Goal: Task Accomplishment & Management: Manage account settings

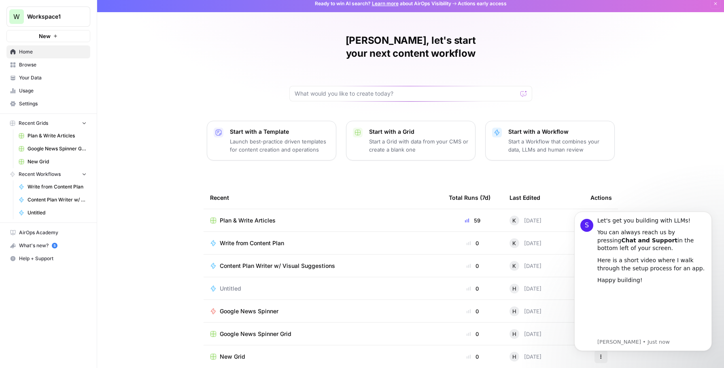
click at [178, 187] on div "[PERSON_NAME], let's start your next content workflow Start with a Template Lau…" at bounding box center [410, 187] width 627 height 385
click at [48, 36] on span "New" at bounding box center [45, 36] width 12 height 8
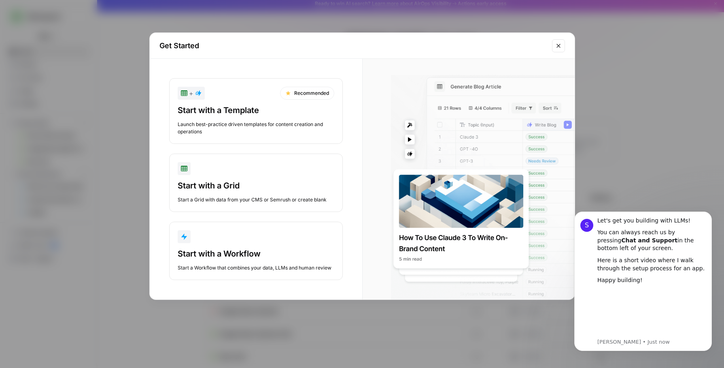
click at [124, 132] on div "Get Started + Recommended Start with a Template Launch best-practice driven tem…" at bounding box center [362, 184] width 724 height 368
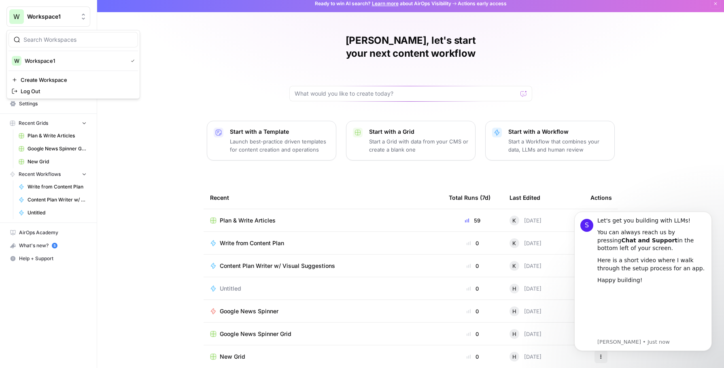
click at [64, 25] on button "W Workspace1" at bounding box center [48, 16] width 84 height 20
click at [61, 80] on span "Create Workspace" at bounding box center [76, 80] width 111 height 8
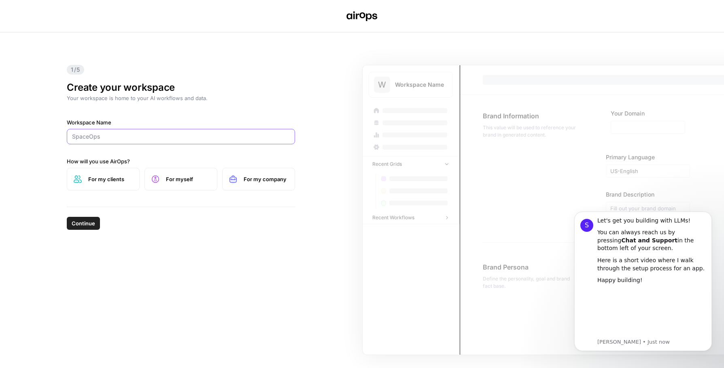
click at [193, 134] on input "Workspace Name" at bounding box center [181, 136] width 218 height 8
type input "test"
drag, startPoint x: 84, startPoint y: 225, endPoint x: 157, endPoint y: 262, distance: 82.2
click at [157, 262] on div "1/5 Create your workspace Your workspace is home to your AI workflows and data.…" at bounding box center [362, 199] width 724 height 335
click at [173, 181] on span "For myself" at bounding box center [188, 179] width 45 height 8
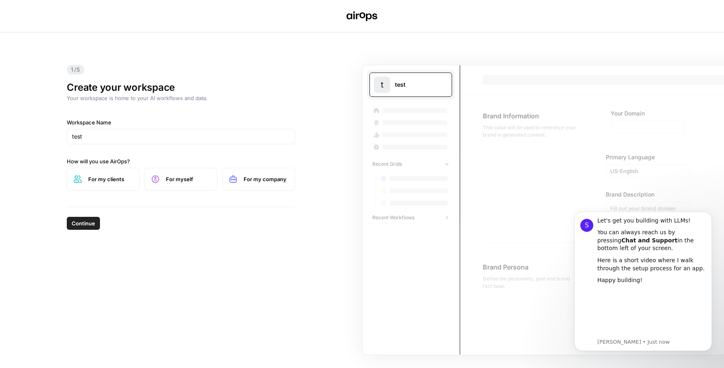
click at [62, 233] on div "Continue" at bounding box center [180, 221] width 241 height 30
click at [84, 223] on span "Continue" at bounding box center [83, 223] width 23 height 8
